Goal: Navigation & Orientation: Find specific page/section

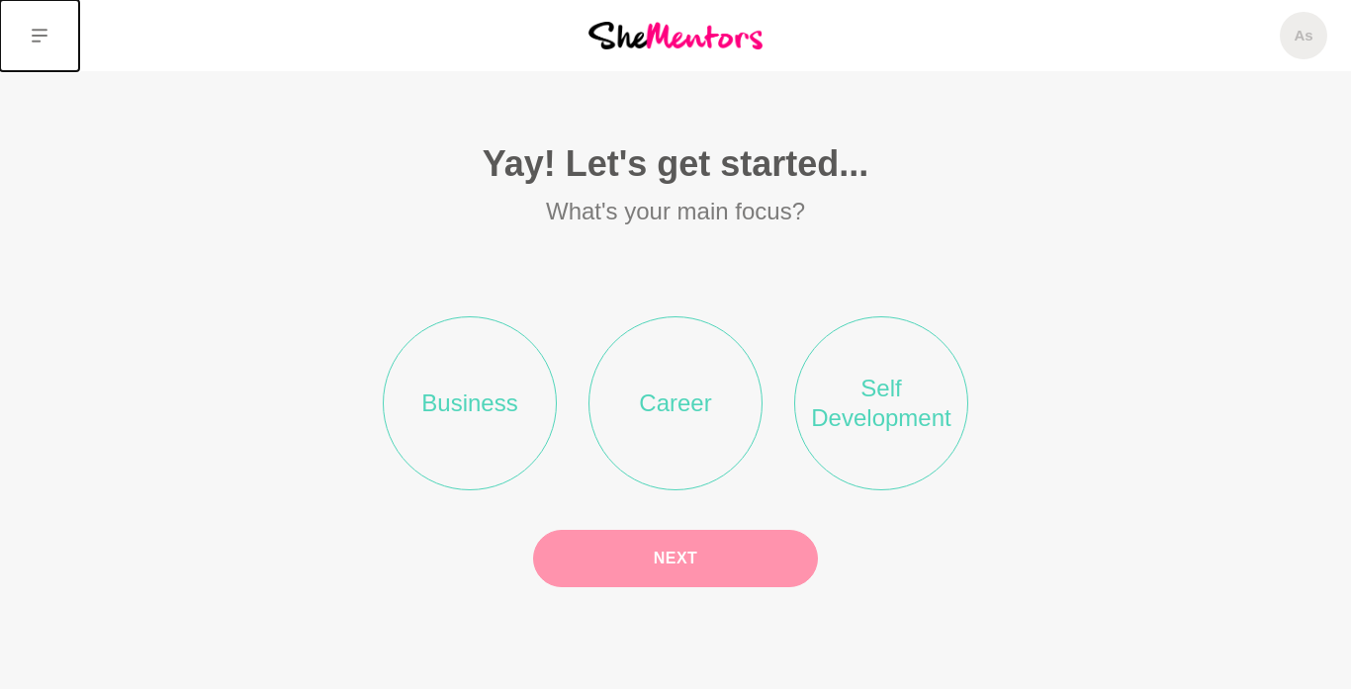
click at [36, 45] on button at bounding box center [39, 35] width 79 height 71
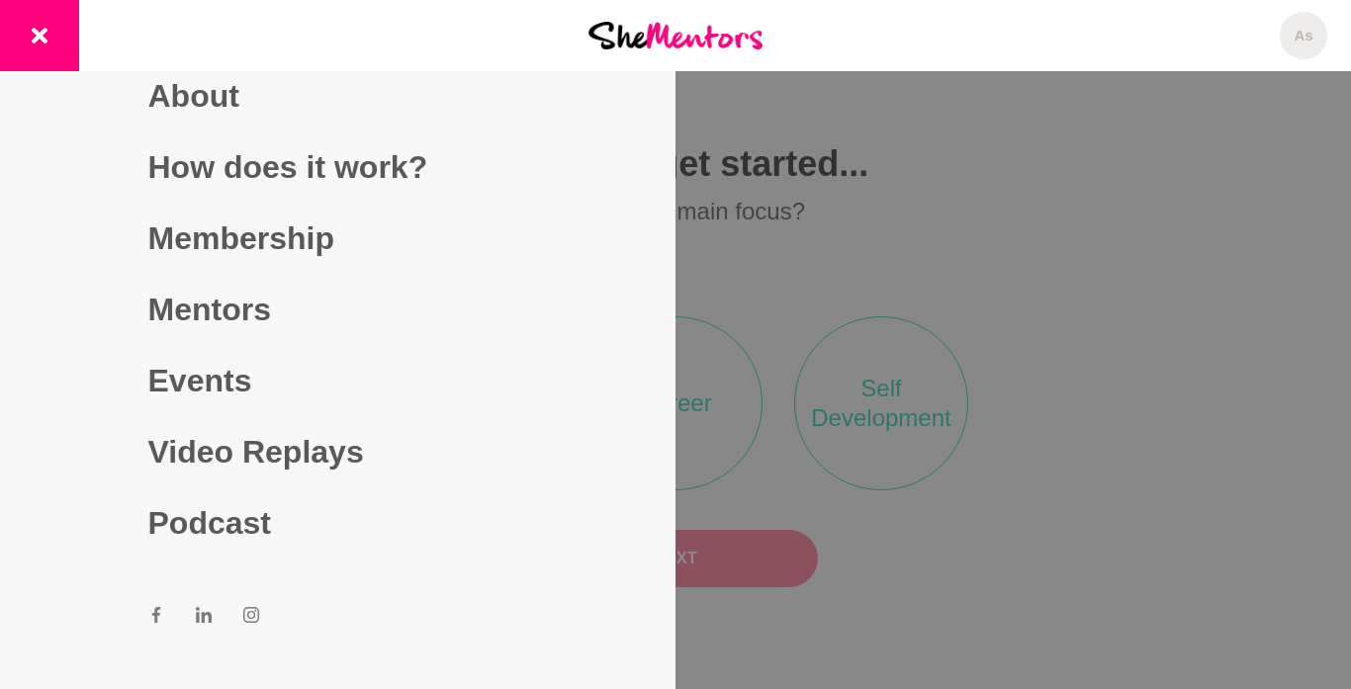
click at [797, 42] on div at bounding box center [675, 35] width 450 height 71
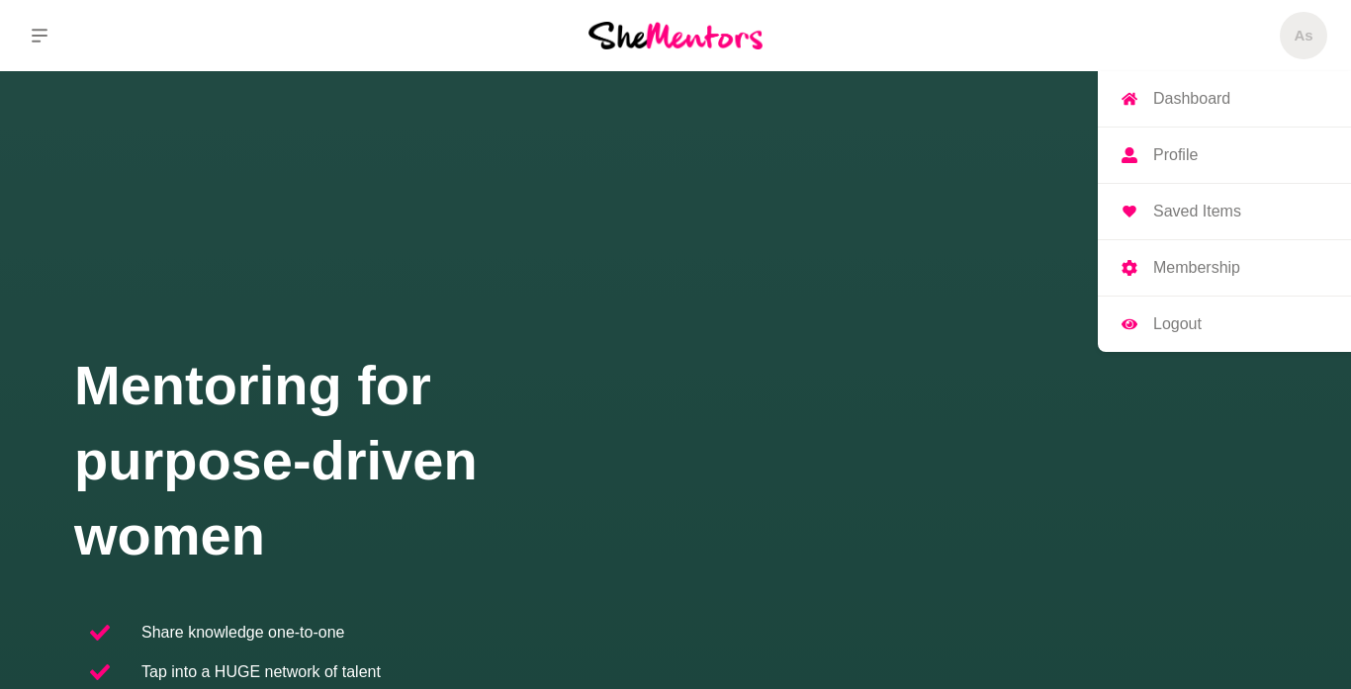
click at [1189, 150] on p "Profile" at bounding box center [1175, 155] width 45 height 16
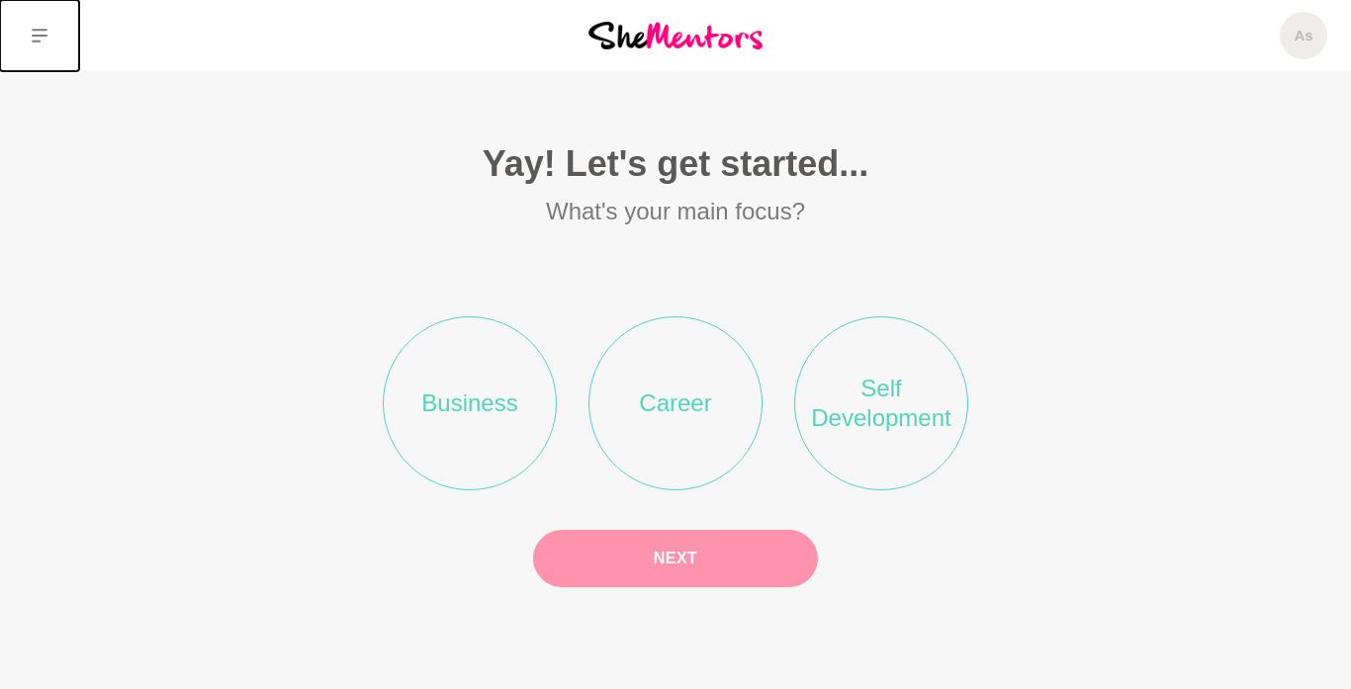
click at [45, 35] on icon at bounding box center [40, 36] width 16 height 14
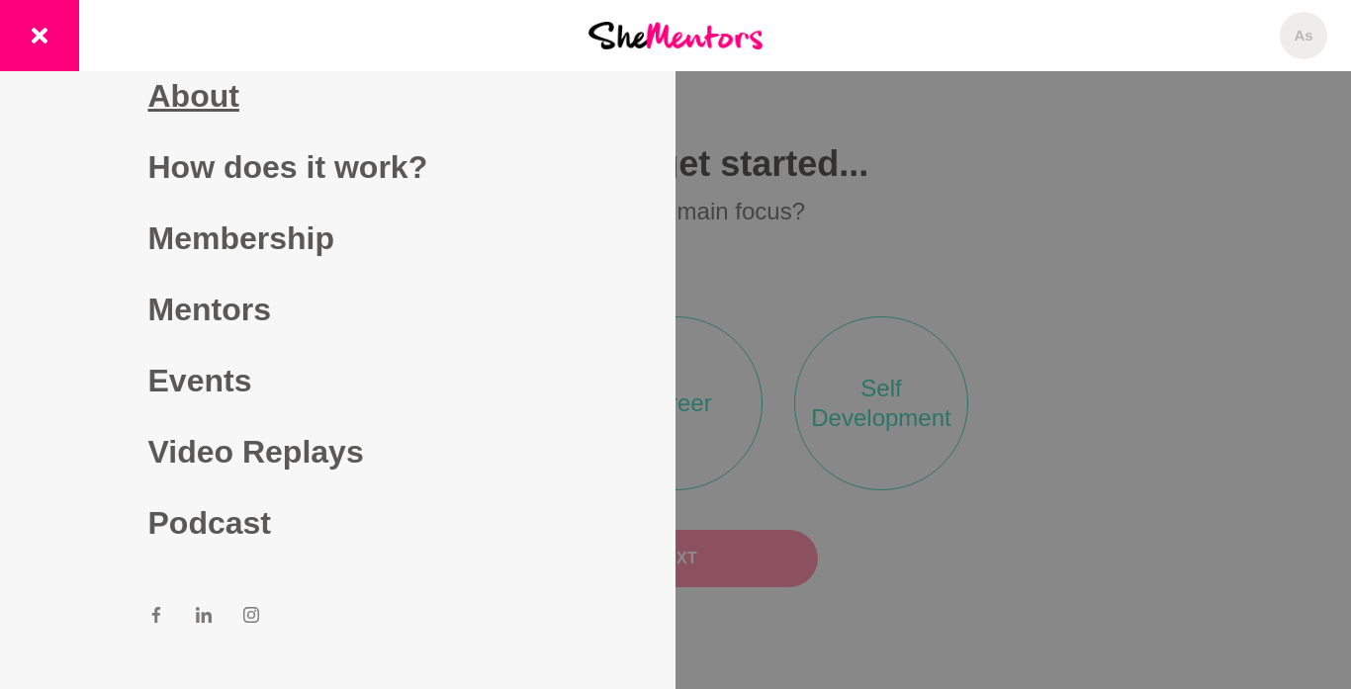
click at [190, 97] on link "About" at bounding box center [338, 95] width 380 height 71
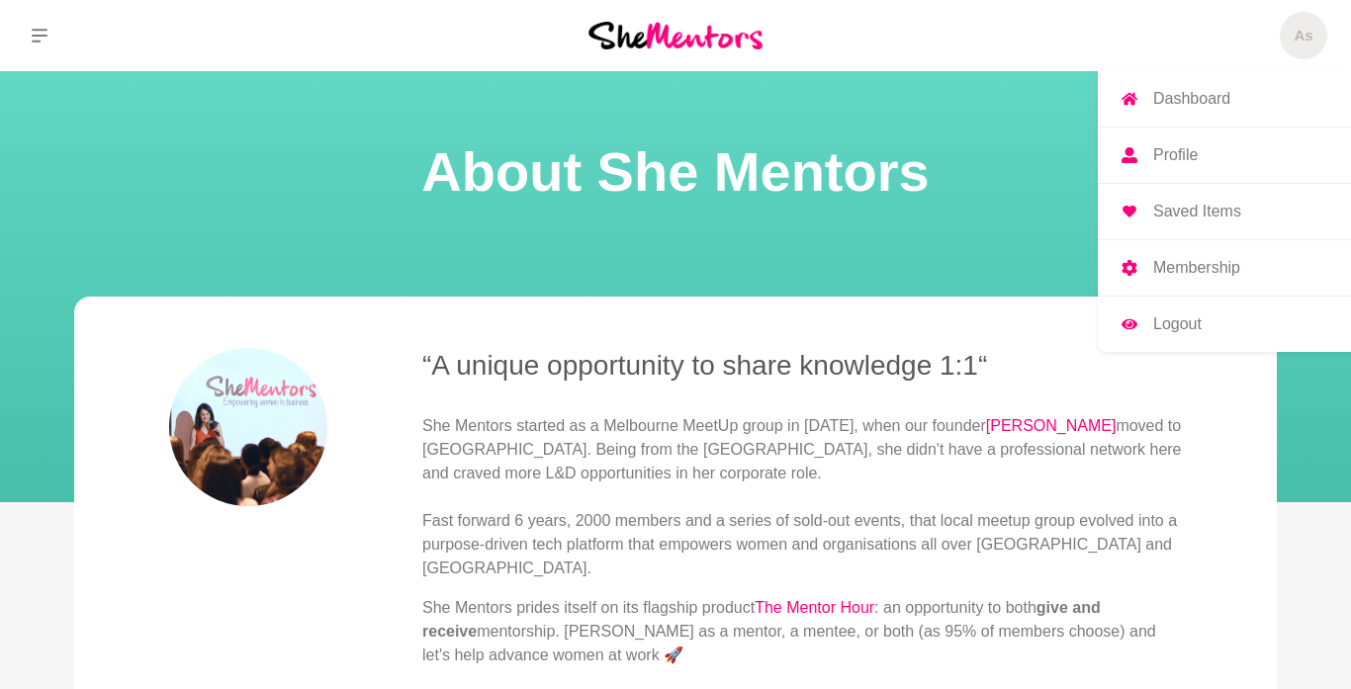
click at [1307, 47] on span "As" at bounding box center [1303, 35] width 47 height 47
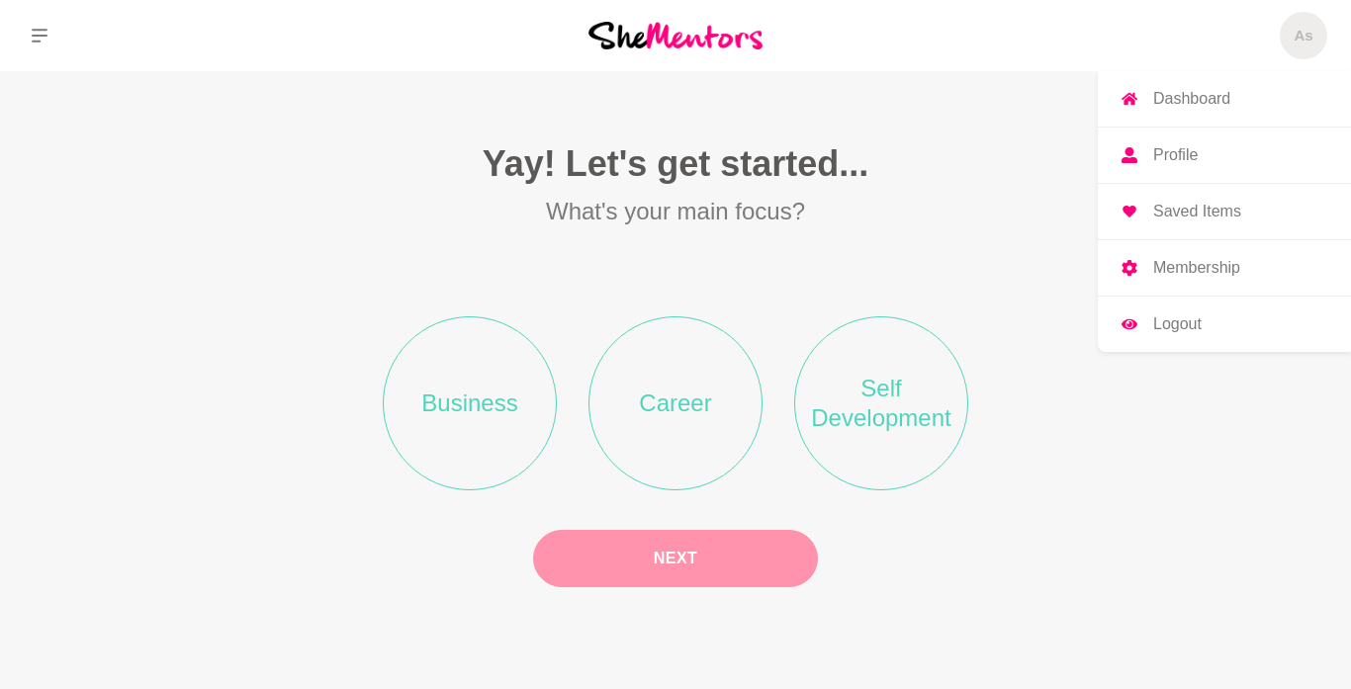
click at [1204, 100] on p "Dashboard" at bounding box center [1191, 99] width 77 height 16
